Goal: Task Accomplishment & Management: Use online tool/utility

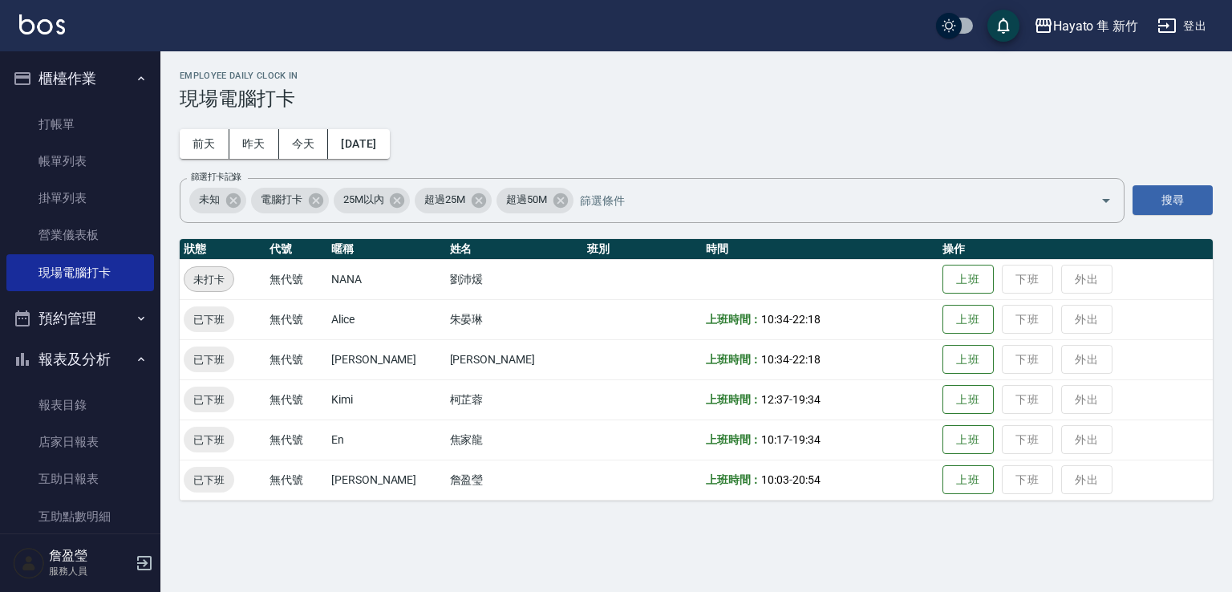
scroll to position [160, 0]
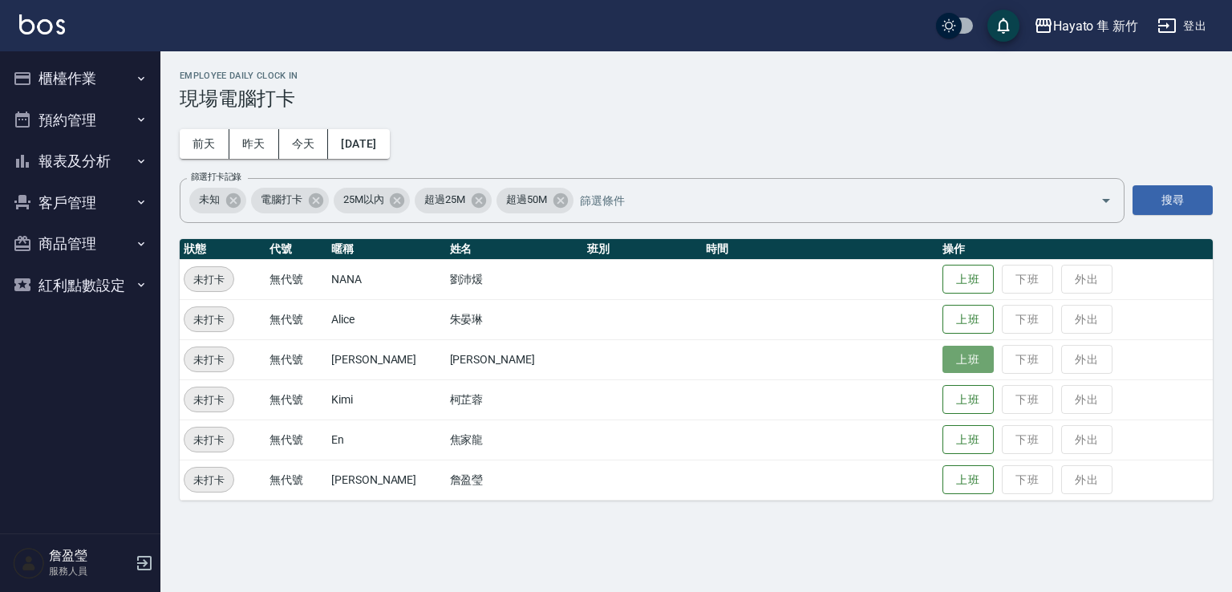
click at [942, 358] on button "上班" at bounding box center [967, 360] width 51 height 28
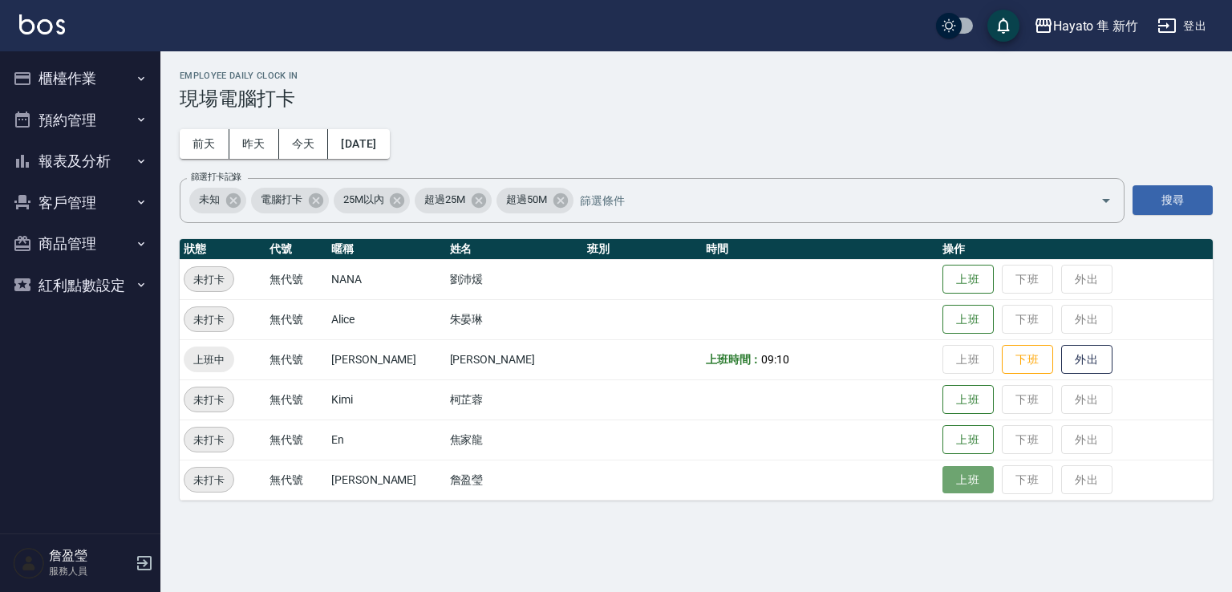
click at [947, 484] on button "上班" at bounding box center [967, 480] width 51 height 28
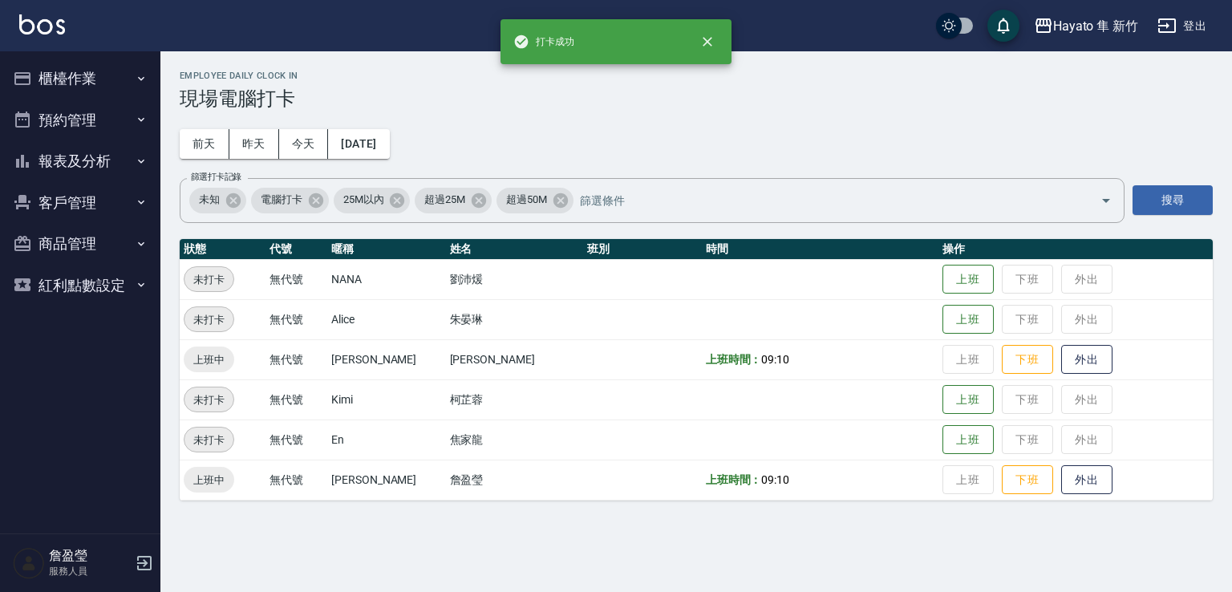
click at [77, 167] on button "報表及分析" at bounding box center [80, 161] width 148 height 42
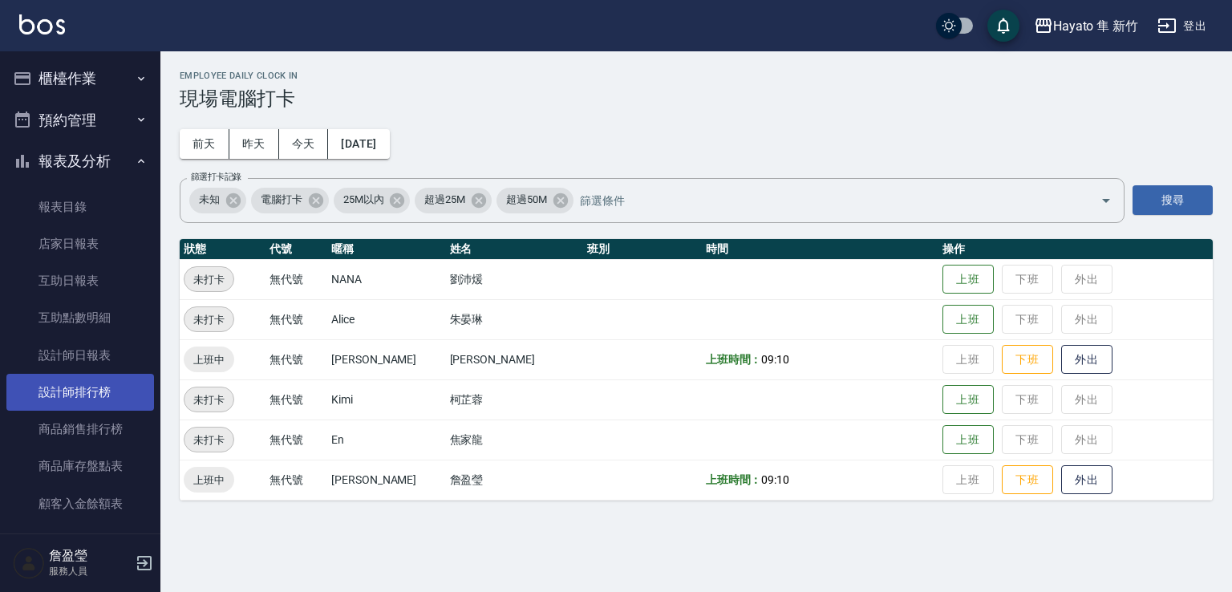
click at [80, 386] on link "設計師排行榜" at bounding box center [80, 392] width 148 height 37
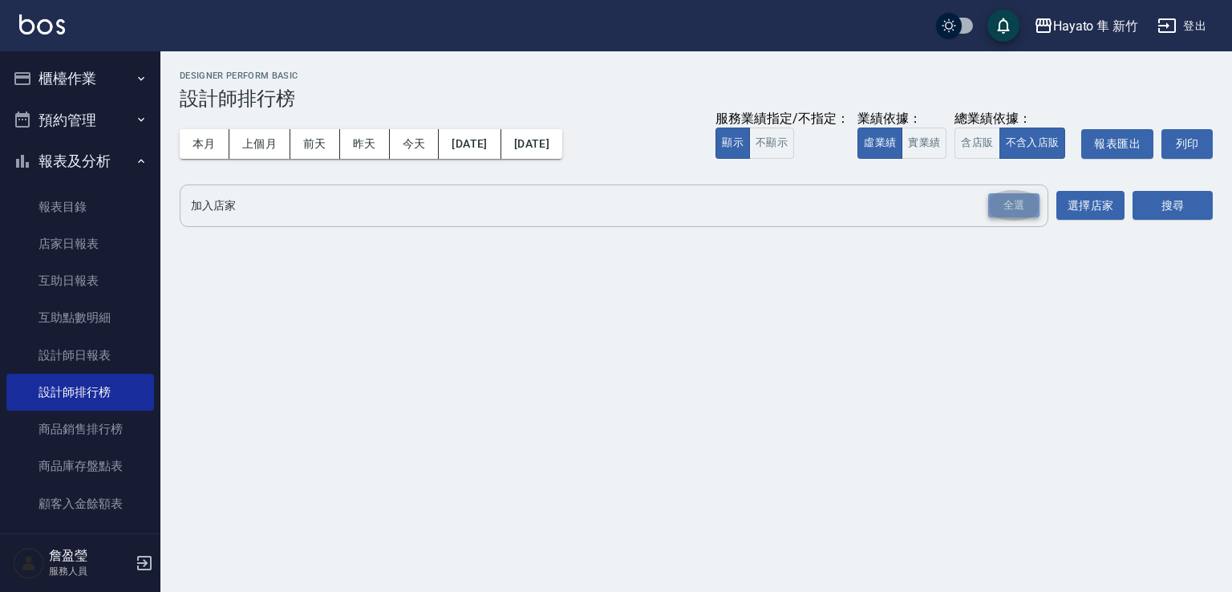
click at [1006, 211] on div "全選" at bounding box center [1013, 205] width 51 height 25
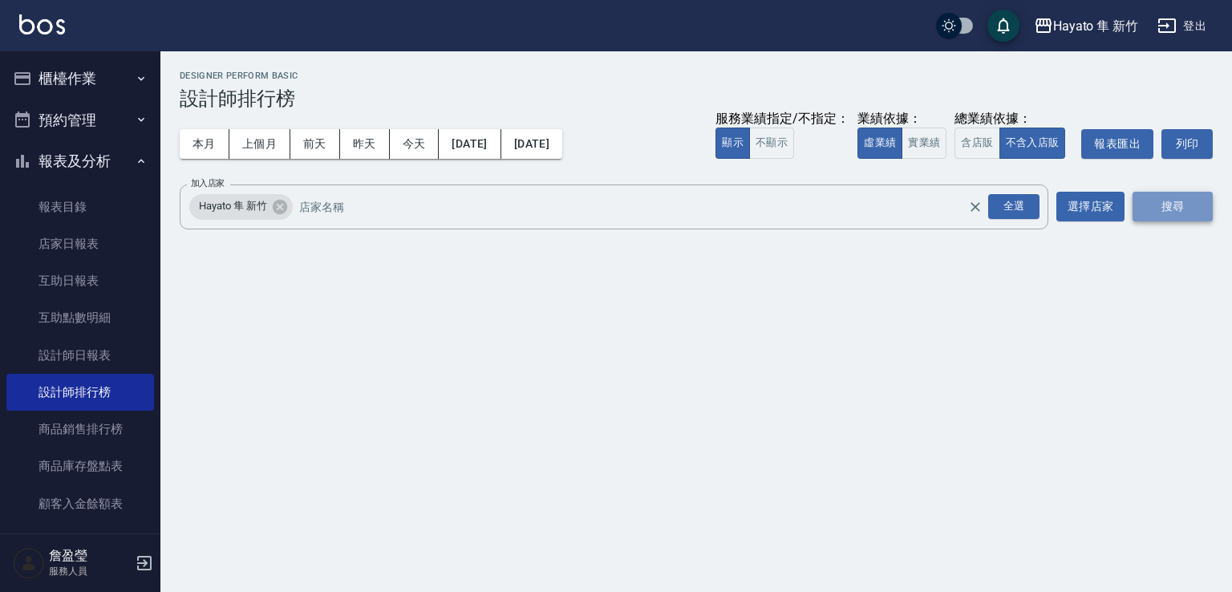
click at [1144, 204] on button "搜尋" at bounding box center [1172, 207] width 80 height 30
